Goal: Task Accomplishment & Management: Manage account settings

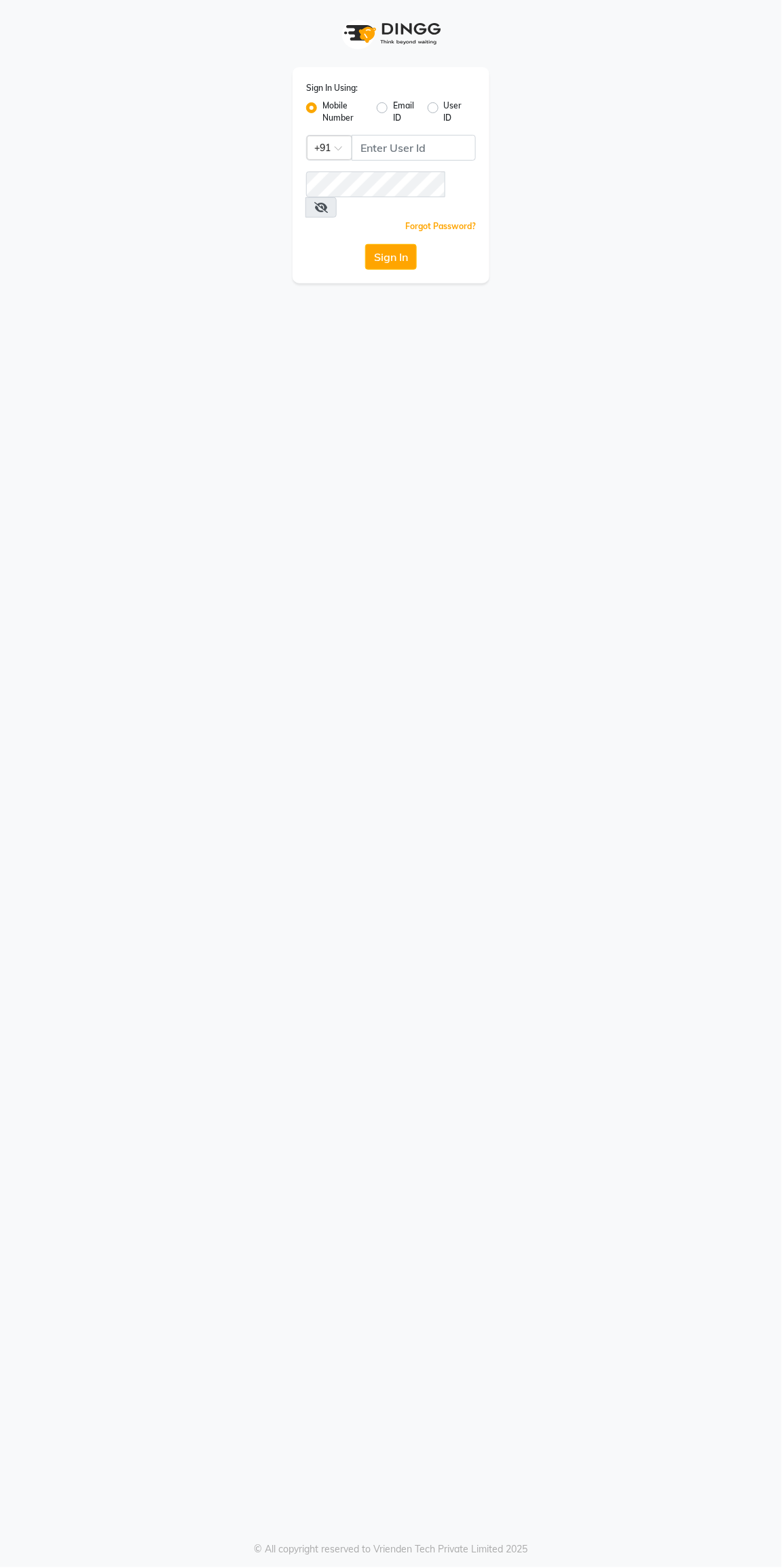
click at [397, 117] on label "Email ID" at bounding box center [404, 111] width 23 height 25
click at [397, 108] on input "Email ID" at bounding box center [397, 103] width 9 height 9
radio input "true"
click at [322, 107] on label "Mobile Number" at bounding box center [344, 111] width 43 height 25
click at [322, 107] on input "Mobile Number" at bounding box center [326, 103] width 9 height 9
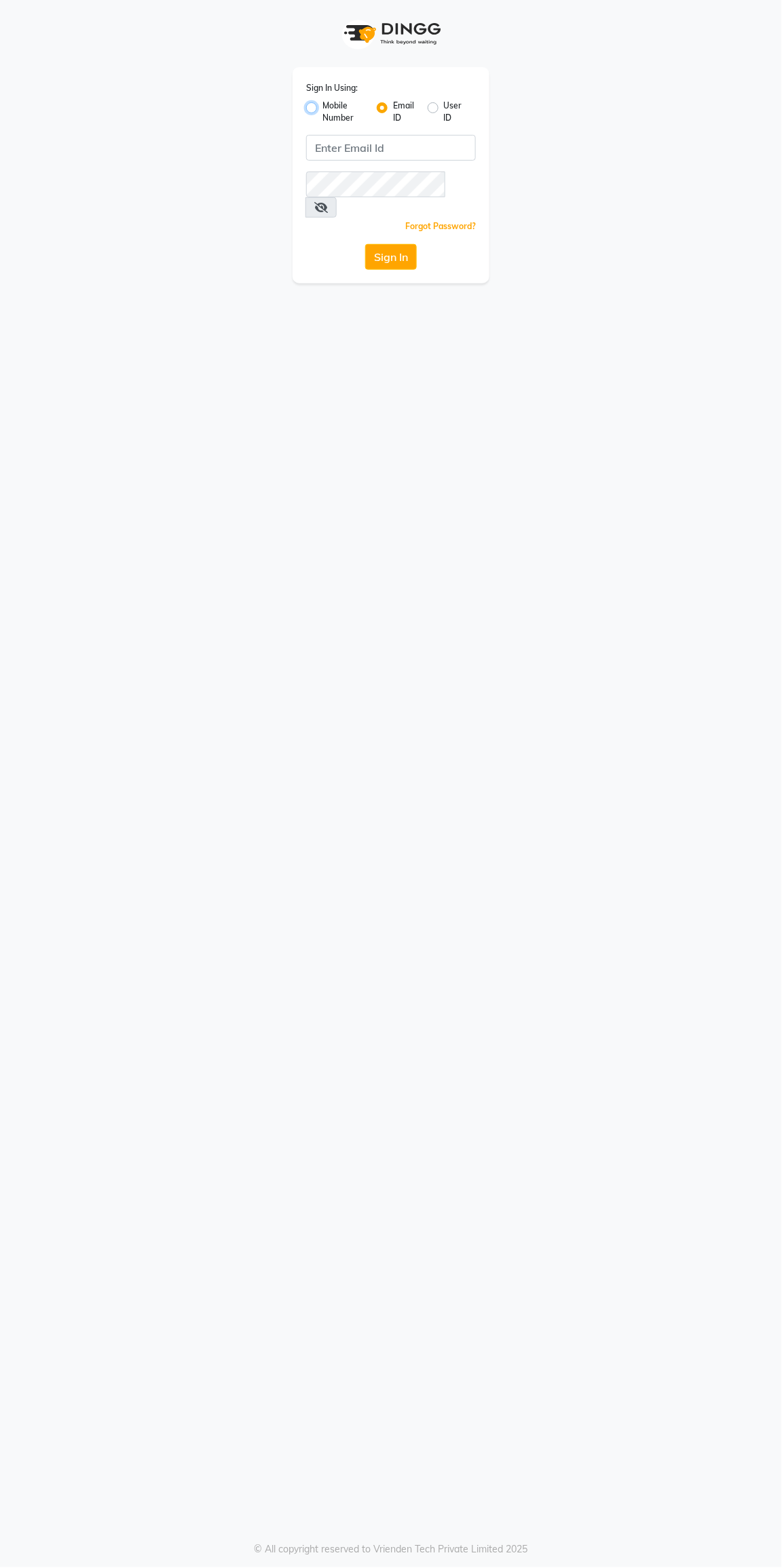
radio input "true"
radio input "false"
click at [339, 149] on span at bounding box center [343, 152] width 17 height 14
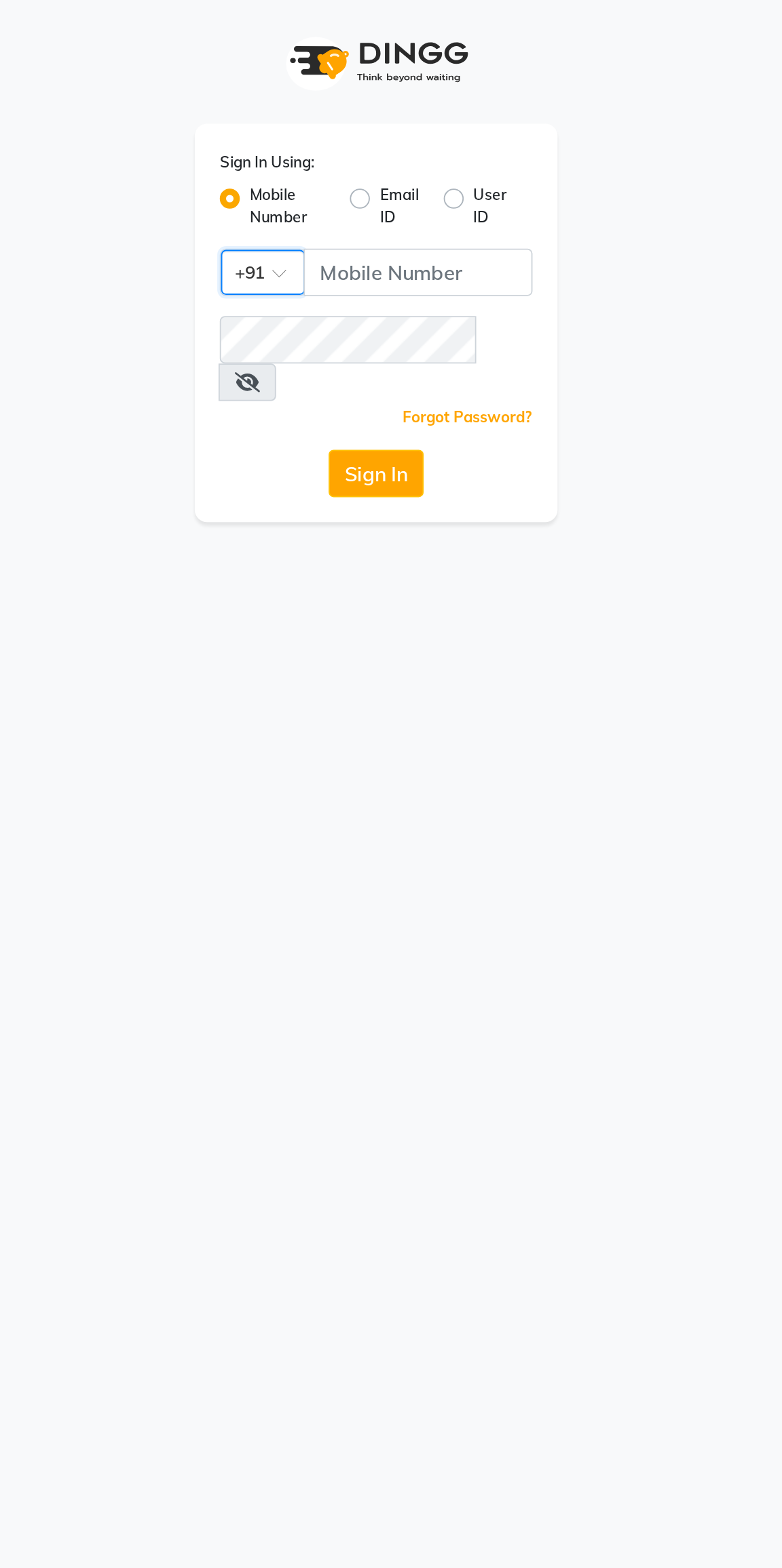
click at [267, 86] on div "Sign In Using: Mobile Number Email ID User ID Country Code × +91 Remember me Fo…" at bounding box center [390, 142] width 651 height 283
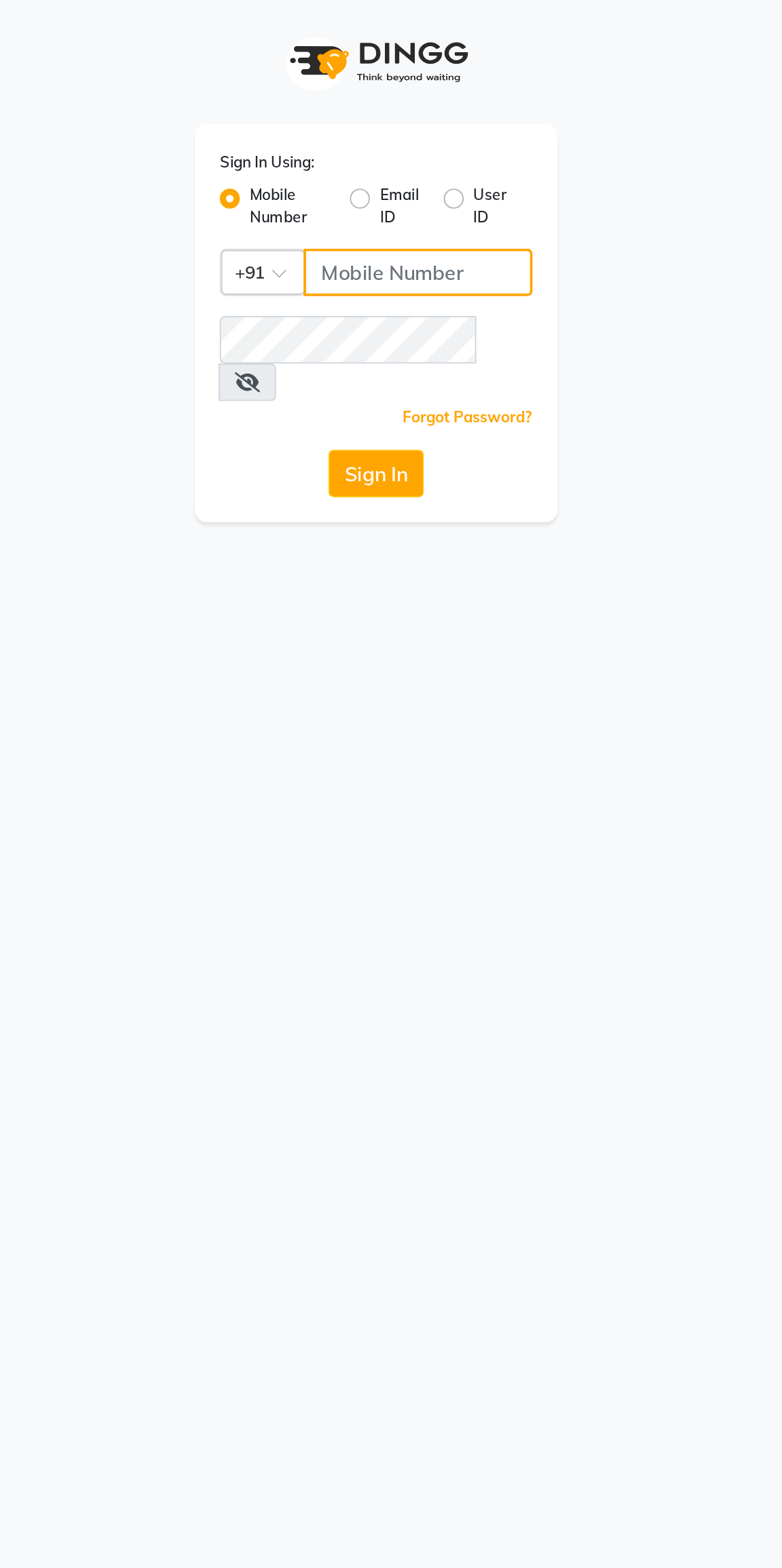
click at [422, 145] on input "Username" at bounding box center [414, 148] width 124 height 26
type input "8463824428"
click at [365, 244] on button "Sign In" at bounding box center [391, 257] width 51 height 26
